Goal: Information Seeking & Learning: Learn about a topic

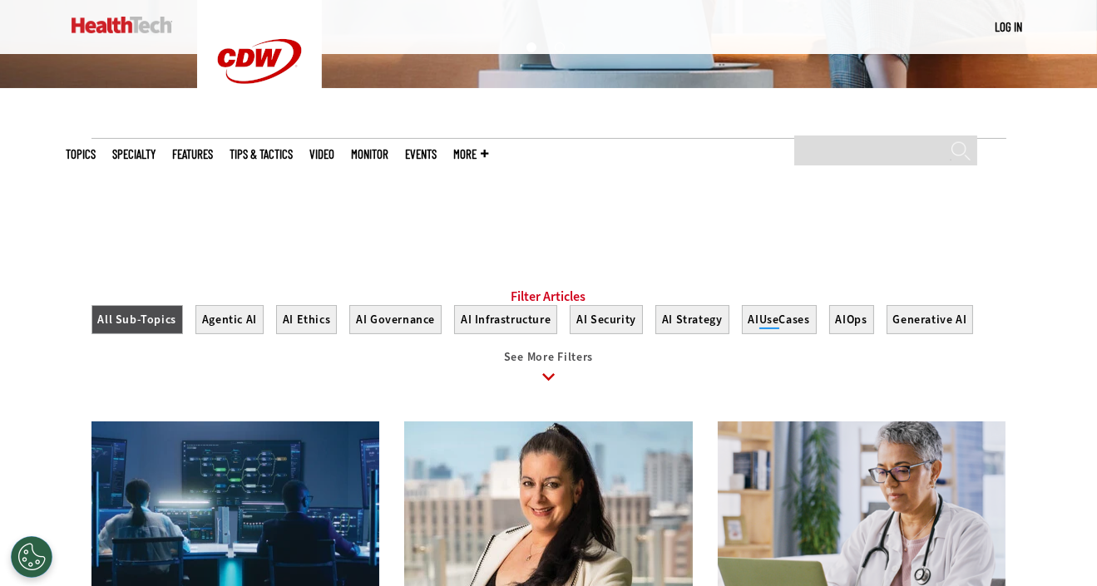
scroll to position [582, 0]
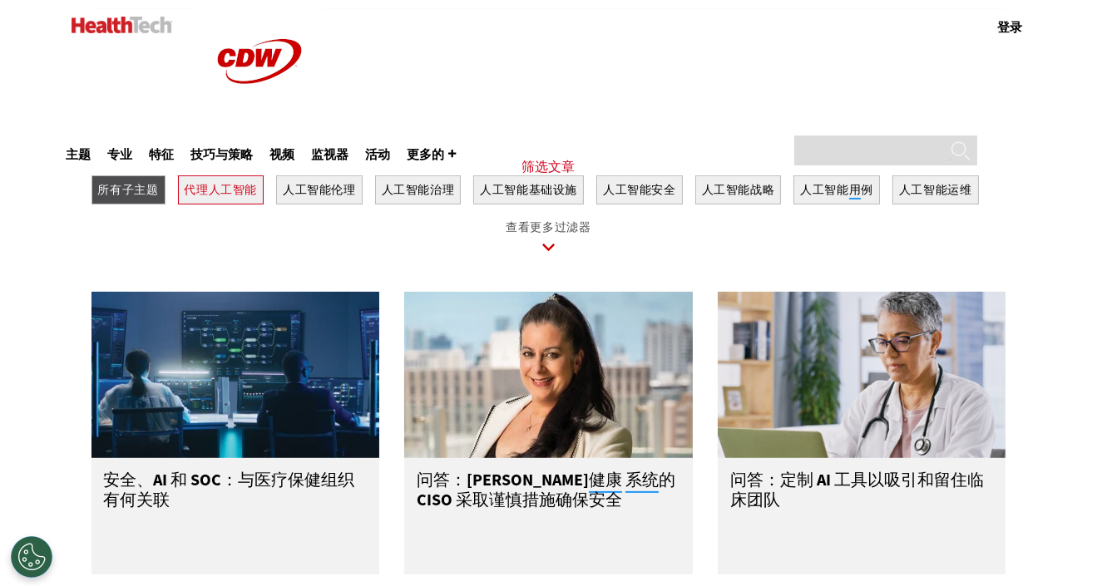
click at [204, 198] on font "代理人工智能" at bounding box center [221, 190] width 73 height 16
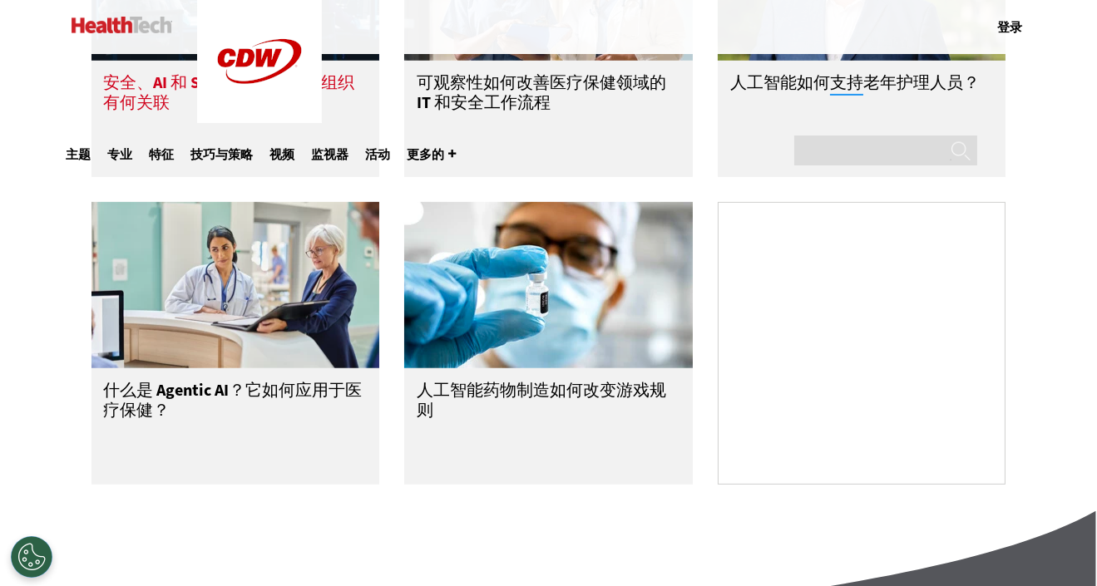
scroll to position [998, 0]
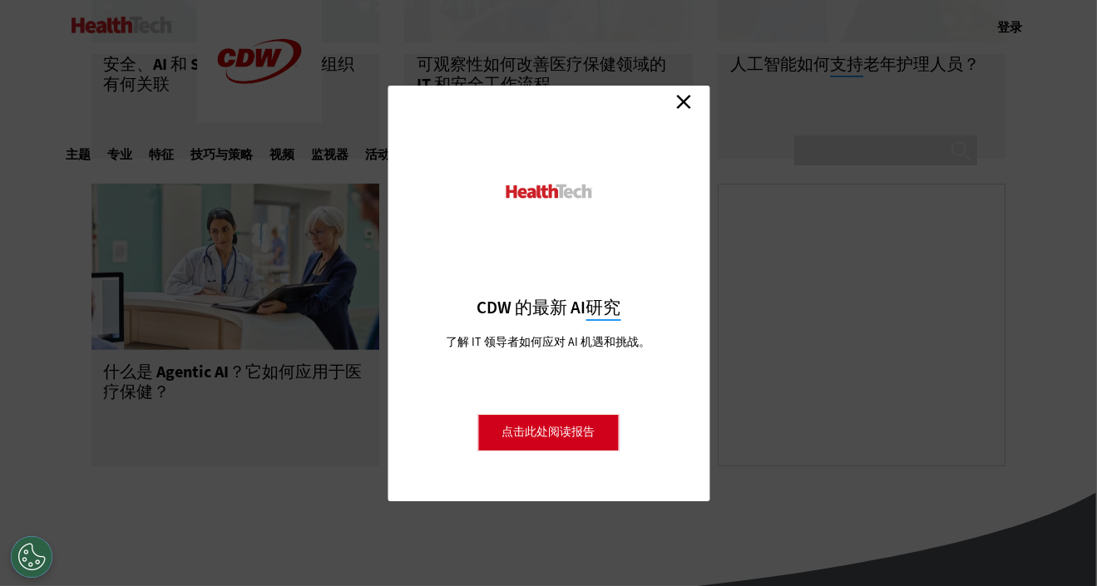
click at [679, 100] on link "关闭" at bounding box center [683, 102] width 25 height 25
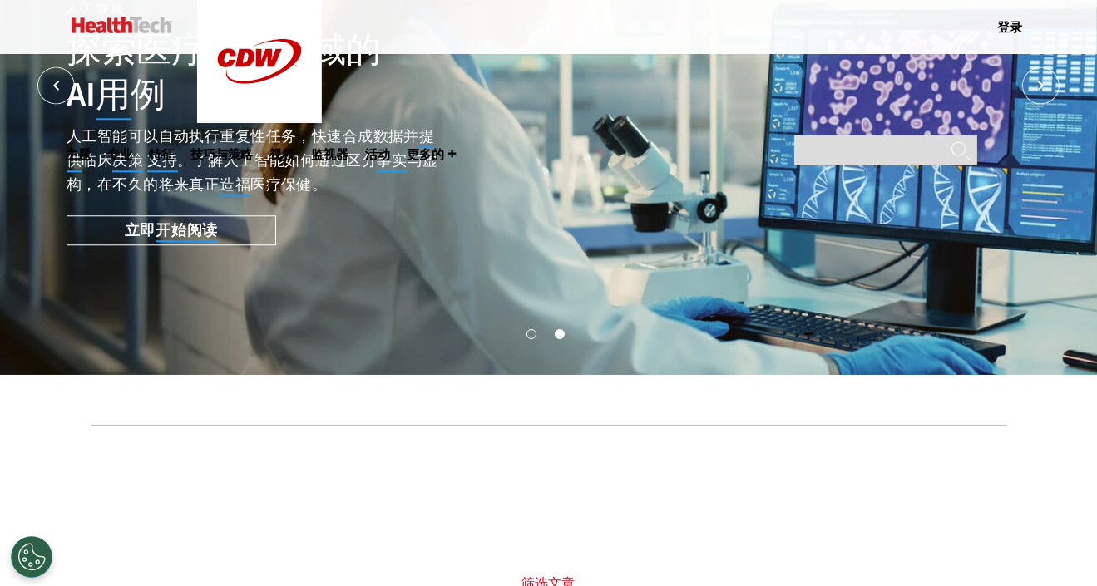
scroll to position [0, 0]
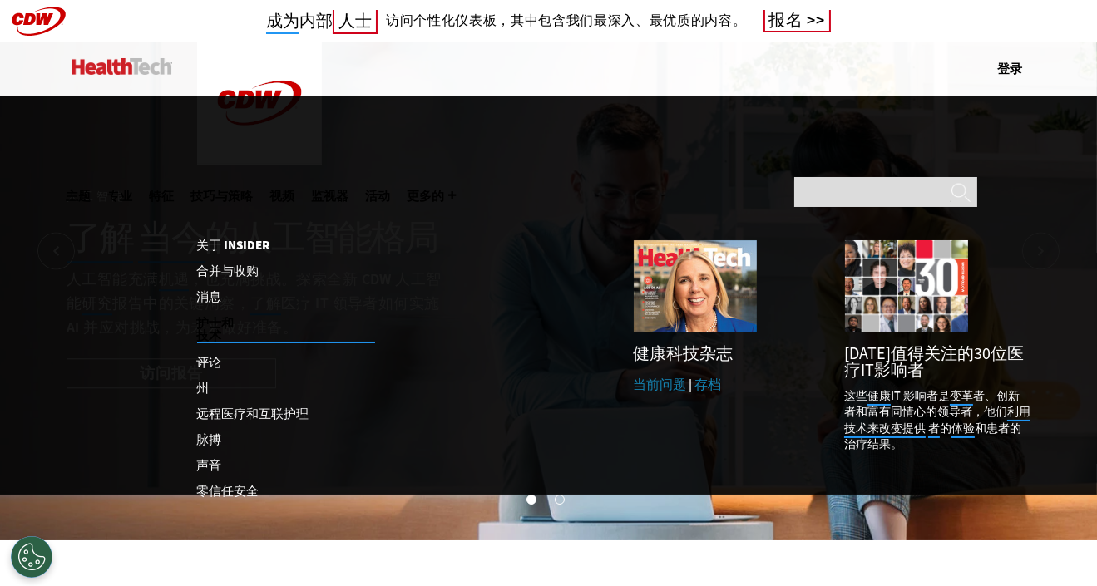
click at [254, 188] on font "技巧与策略" at bounding box center [222, 195] width 62 height 15
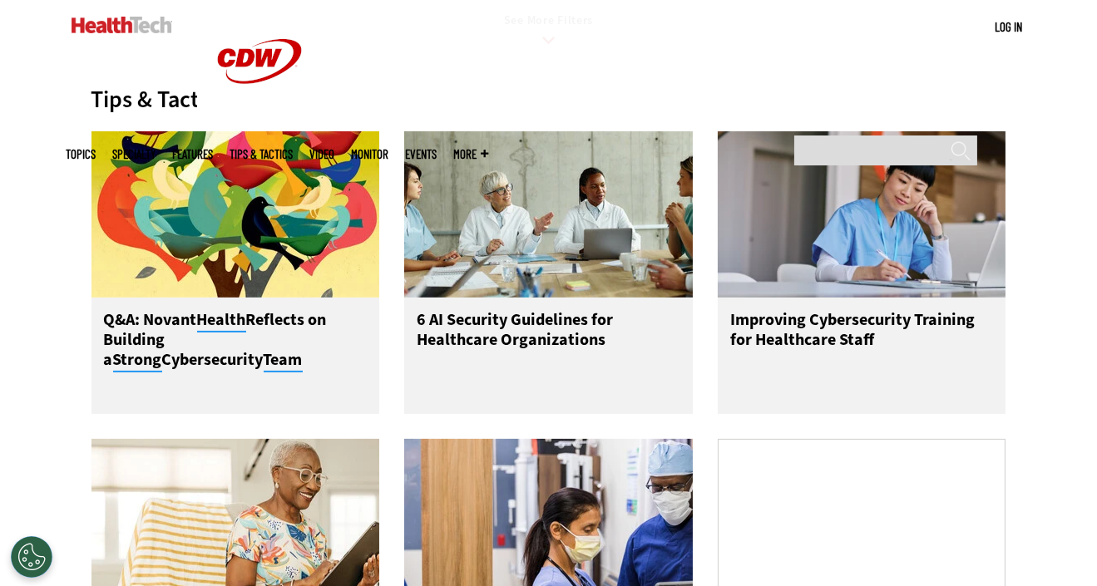
scroll to position [832, 0]
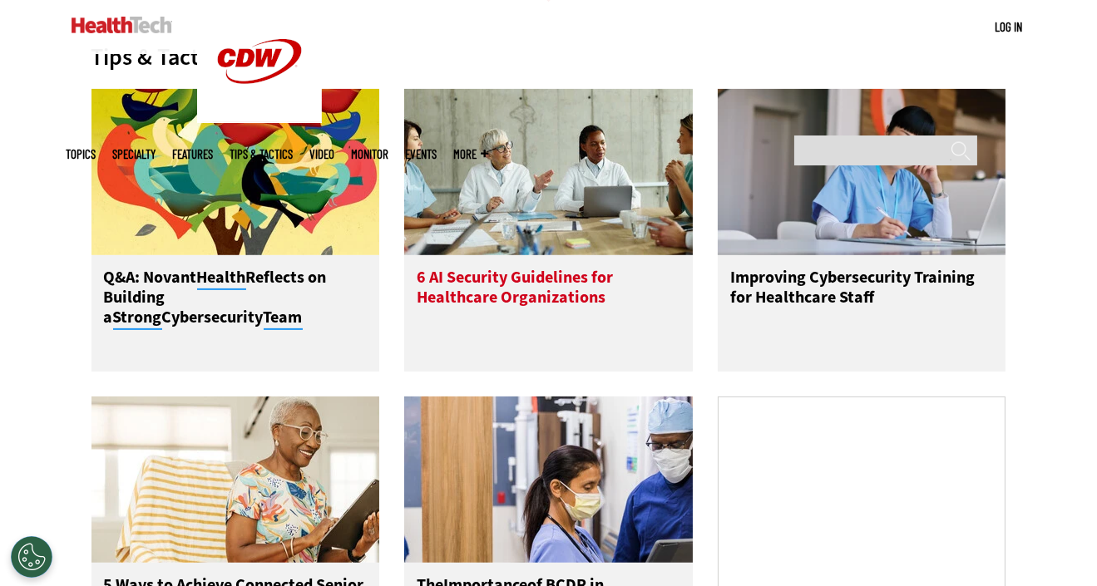
click at [546, 299] on h3 "6 AI Security Guidelines for Healthcare Organizations" at bounding box center [549, 301] width 264 height 67
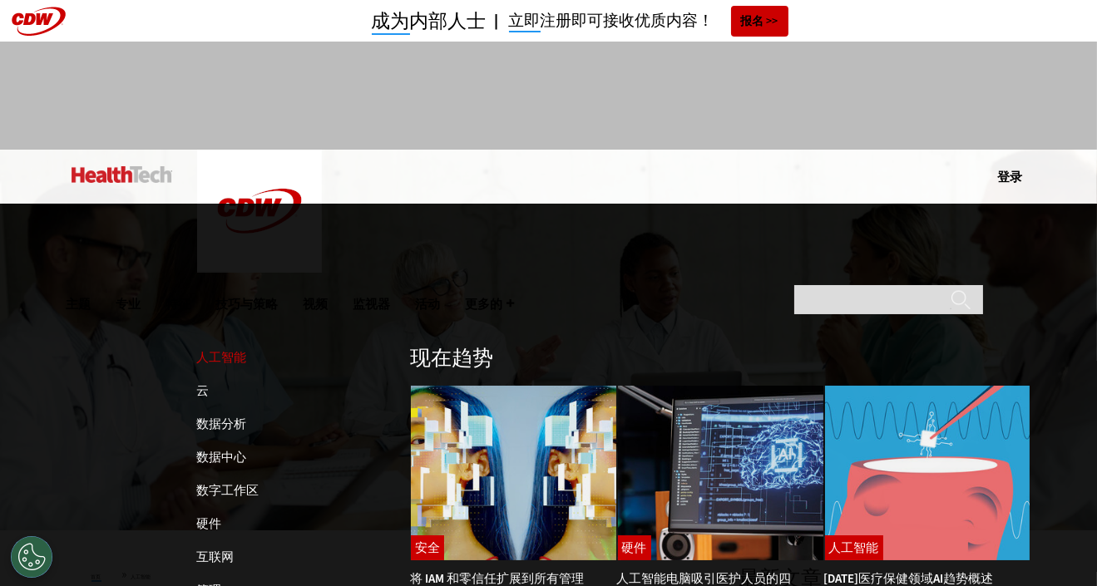
click at [233, 349] on font "人工智能" at bounding box center [222, 357] width 50 height 17
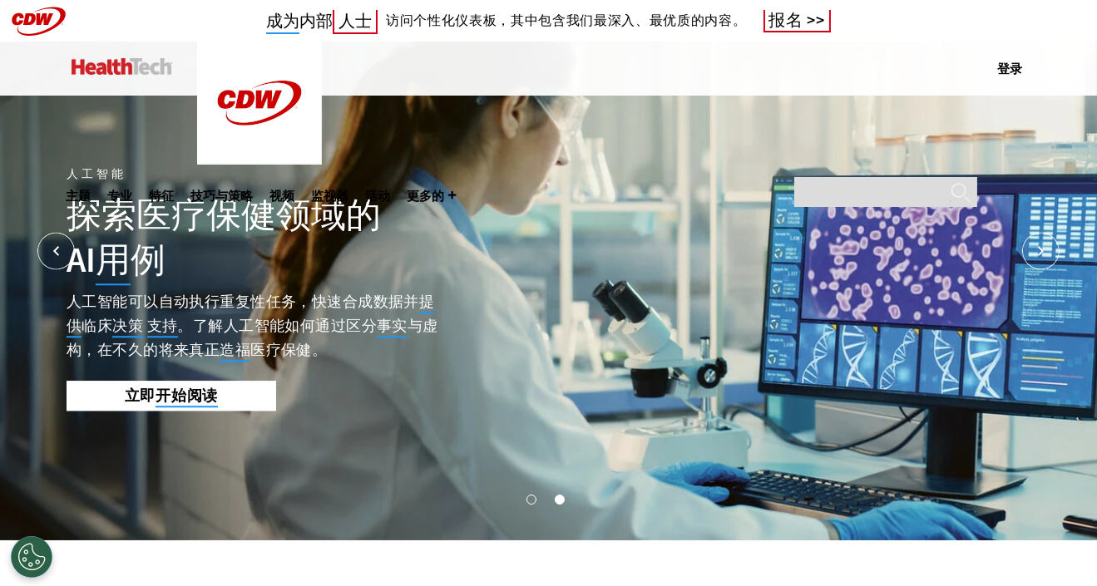
click at [202, 396] on font "开始阅读" at bounding box center [187, 397] width 62 height 20
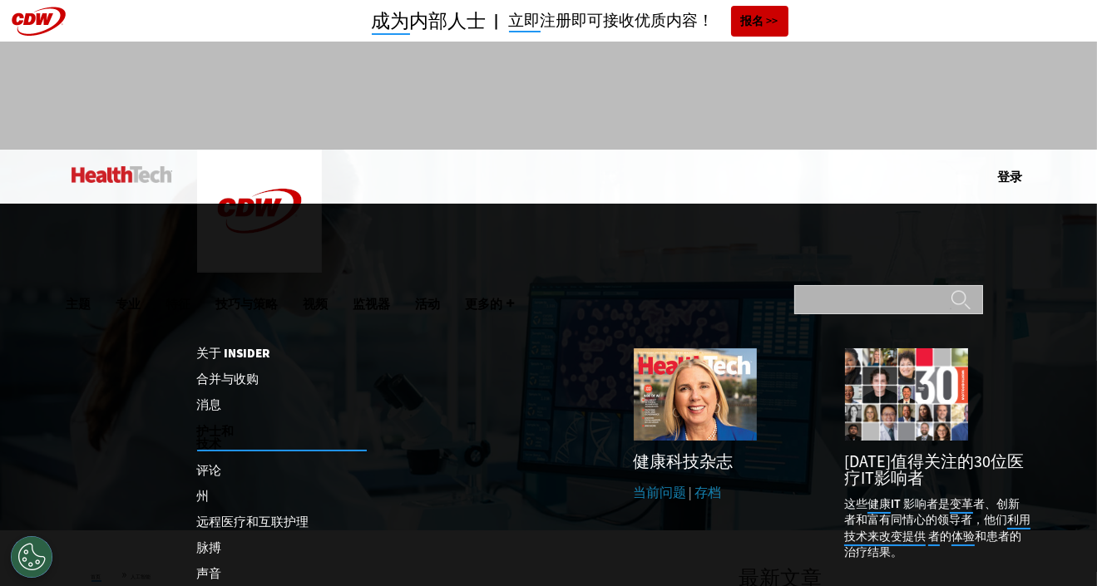
click at [810, 285] on input "搜索" at bounding box center [888, 299] width 189 height 29
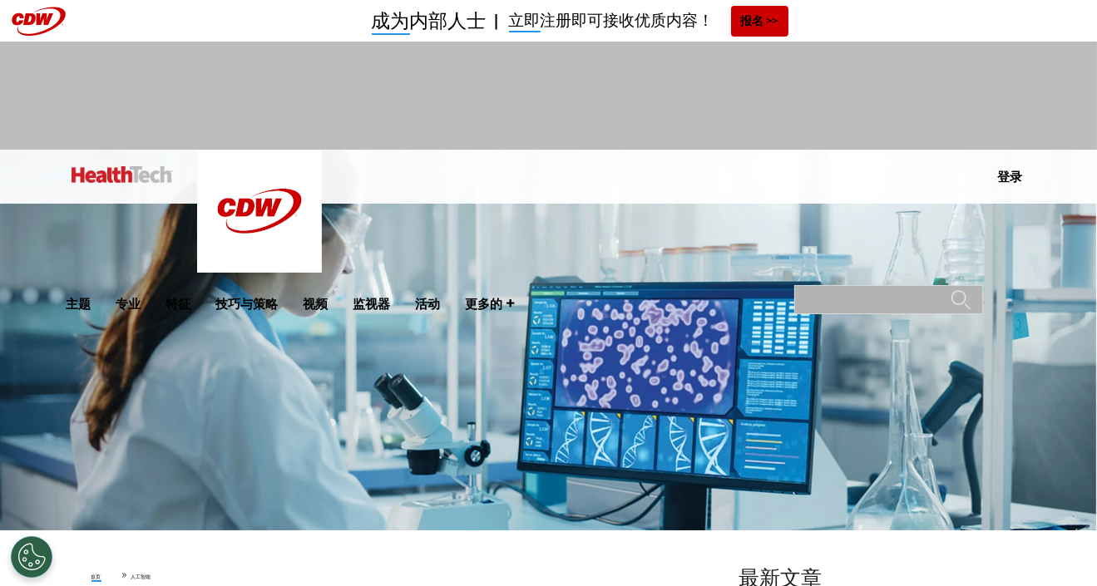
type input "**********"
click at [954, 289] on input "**" at bounding box center [961, 305] width 20 height 33
